Goal: Task Accomplishment & Management: Manage account settings

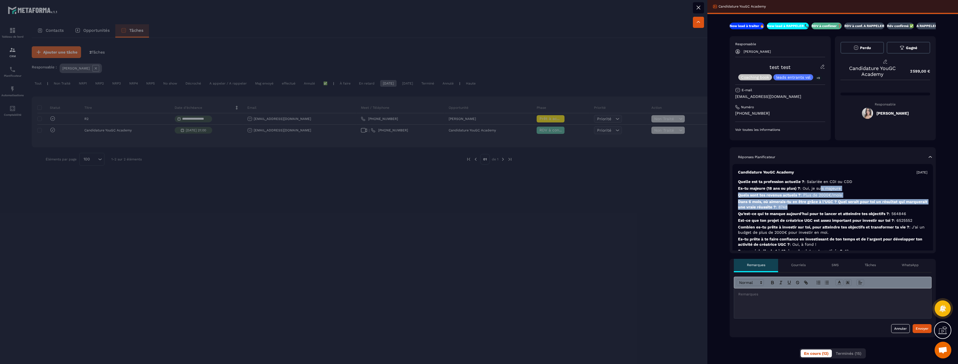
drag, startPoint x: 828, startPoint y: 195, endPoint x: 835, endPoint y: 207, distance: 14.0
click at [835, 263] on div "Candidature YouGC Academy [DATE] Quelle est ta profession actuelle ? : Salariée…" at bounding box center [833, 311] width 201 height 97
click at [835, 208] on p "Dans 6 mois, où aimerais-tu en être grâce à l’UGC ? Quel serait pour toi un rés…" at bounding box center [832, 204] width 189 height 11
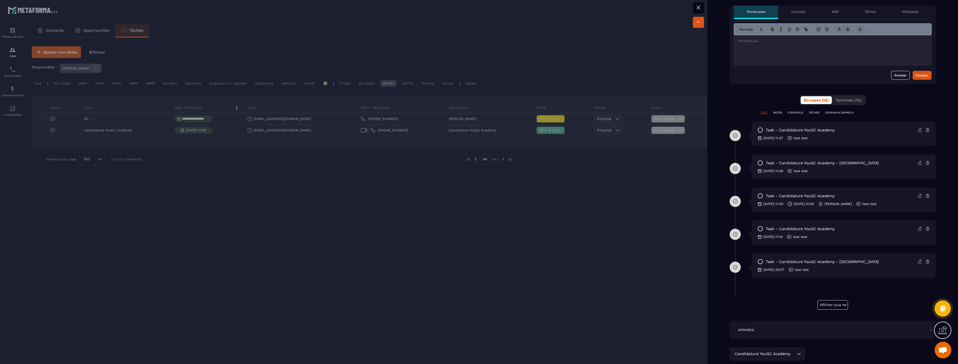
scroll to position [279, 0]
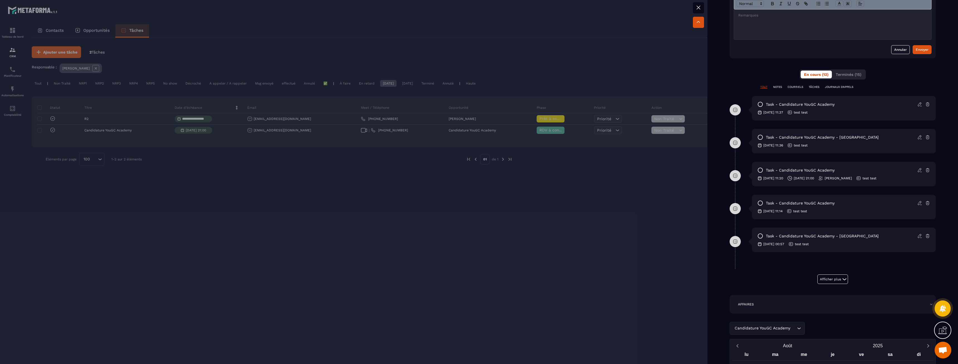
click at [648, 206] on div at bounding box center [479, 182] width 958 height 364
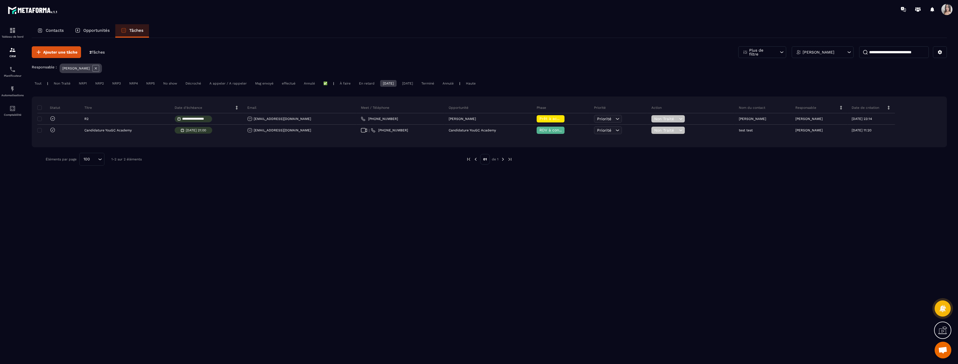
click at [632, 257] on div "**********" at bounding box center [490, 200] width 916 height 325
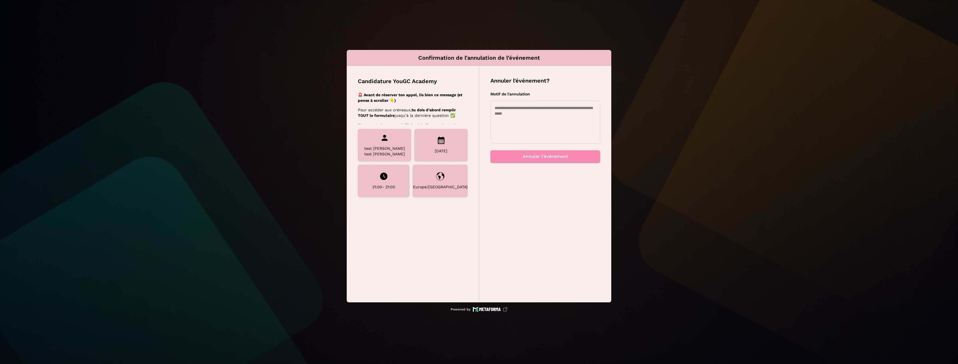
click at [536, 129] on textarea at bounding box center [545, 121] width 101 height 33
click at [536, 159] on button "Annuler l'événement" at bounding box center [546, 156] width 110 height 12
